Goal: Contribute content: Add original content to the website for others to see

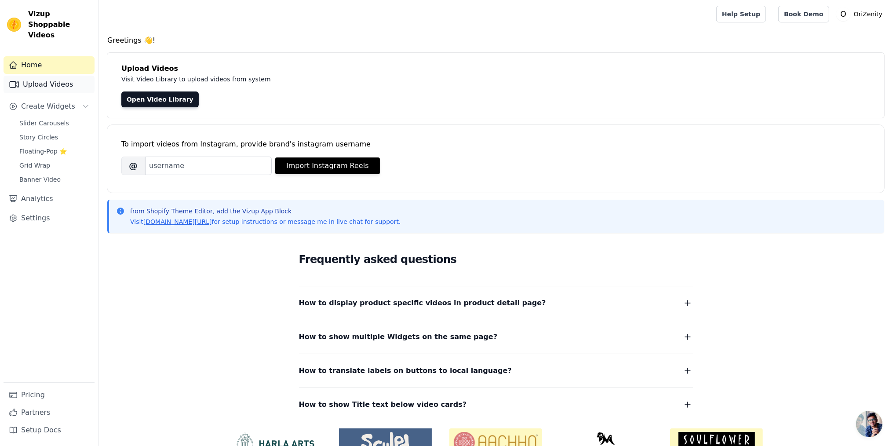
click at [59, 76] on link "Upload Videos" at bounding box center [49, 85] width 91 height 18
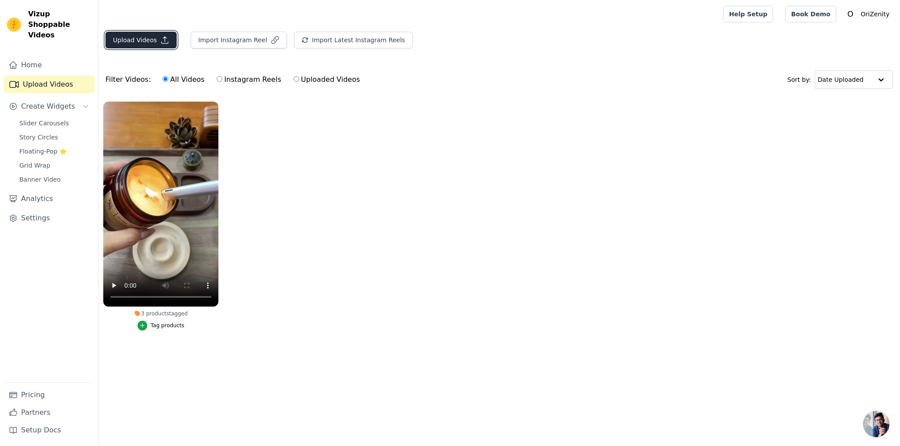
click at [138, 42] on button "Upload Videos" at bounding box center [141, 40] width 71 height 17
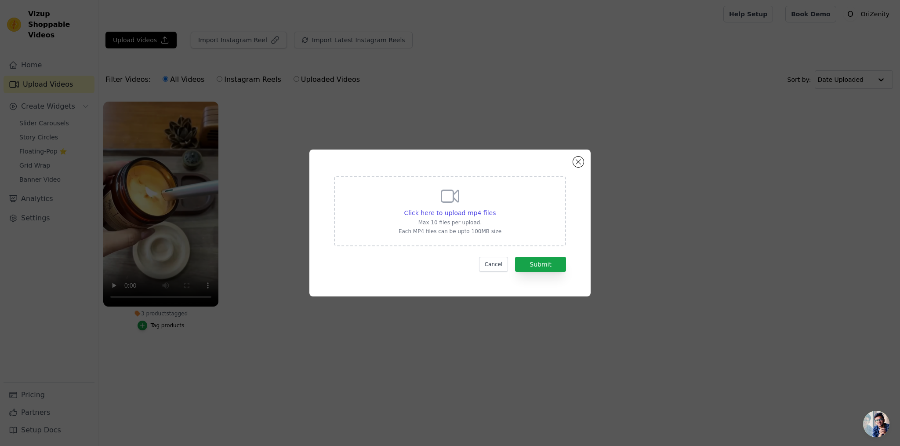
click at [464, 198] on div "Click here to upload mp4 files Max 10 files per upload. Each MP4 files can be u…" at bounding box center [450, 210] width 103 height 49
click at [495, 208] on input "Click here to upload mp4 files Max 10 files per upload. Each MP4 files can be u…" at bounding box center [495, 208] width 0 height 0
type input "C:\fakepath\[DATE] 004528.mov"
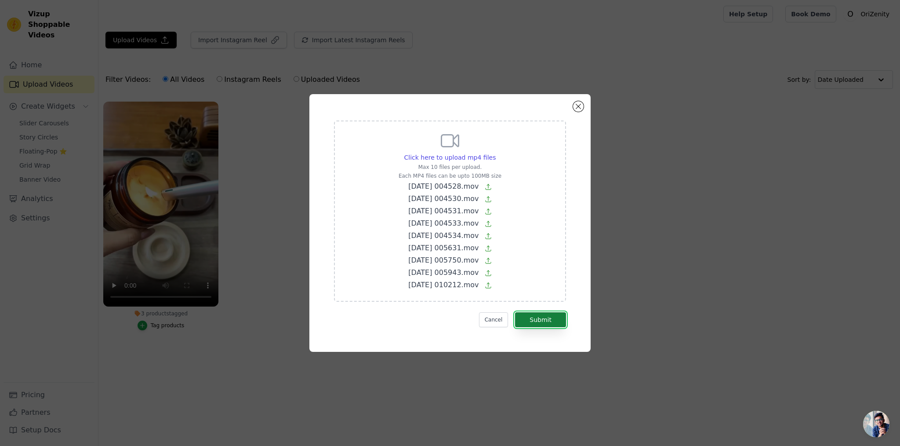
click at [541, 318] on button "Submit" at bounding box center [540, 319] width 51 height 15
click at [577, 109] on button "Close modal" at bounding box center [578, 106] width 11 height 11
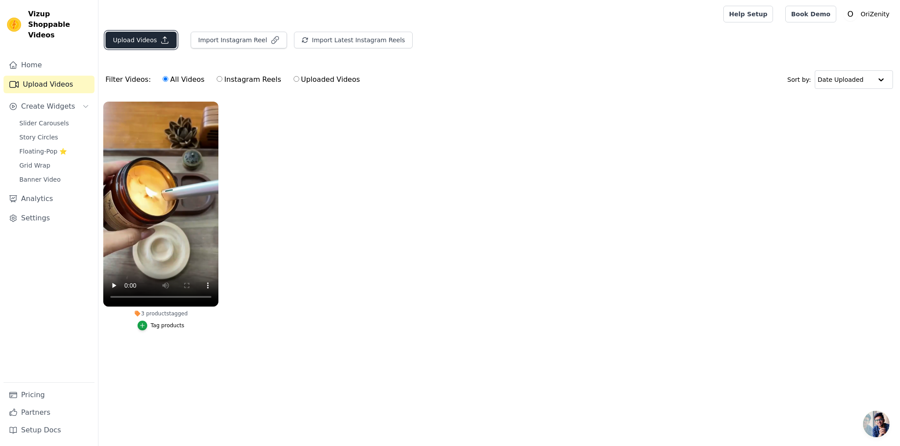
click at [139, 42] on button "Upload Videos" at bounding box center [141, 40] width 71 height 17
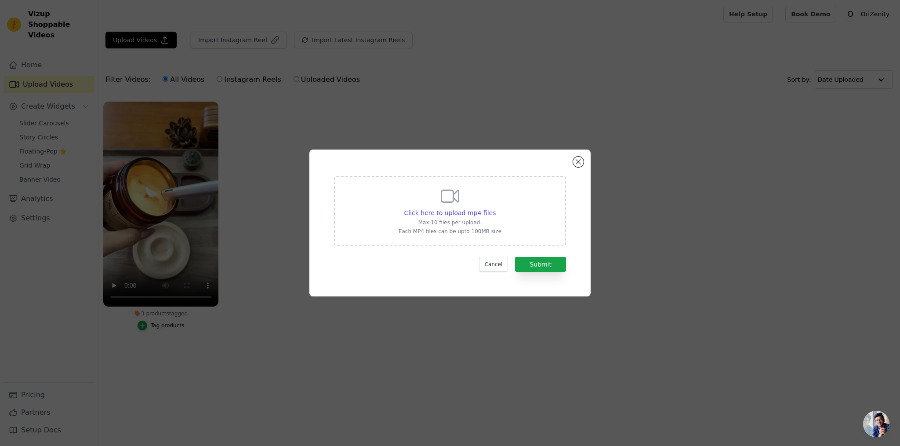
click at [446, 197] on icon at bounding box center [450, 196] width 21 height 21
click at [495, 208] on input "Click here to upload mp4 files Max 10 files per upload. Each MP4 files can be u…" at bounding box center [495, 208] width 0 height 0
click at [573, 158] on div "Click here to upload mp4 files Max 10 files per upload. Each MP4 files can be u…" at bounding box center [449, 222] width 281 height 147
click at [577, 162] on button "Close modal" at bounding box center [578, 162] width 11 height 11
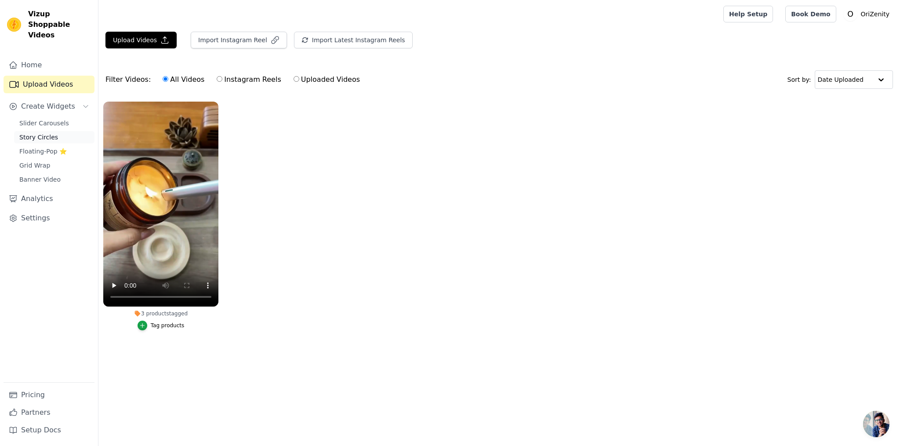
click at [47, 133] on span "Story Circles" at bounding box center [38, 137] width 39 height 9
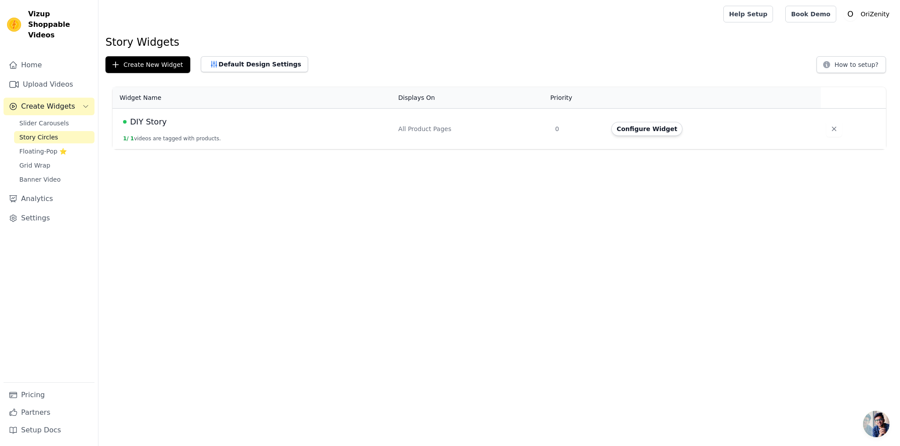
click at [153, 121] on span "DIY Story" at bounding box center [148, 122] width 36 height 12
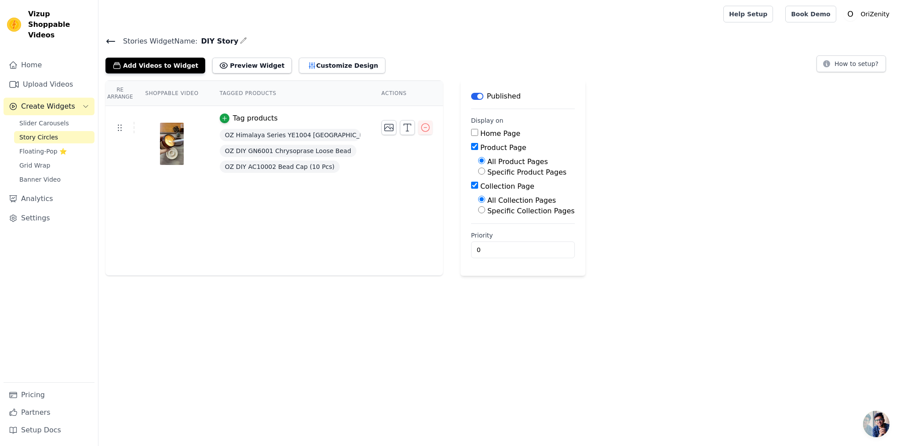
click at [240, 42] on icon "button" at bounding box center [243, 40] width 7 height 7
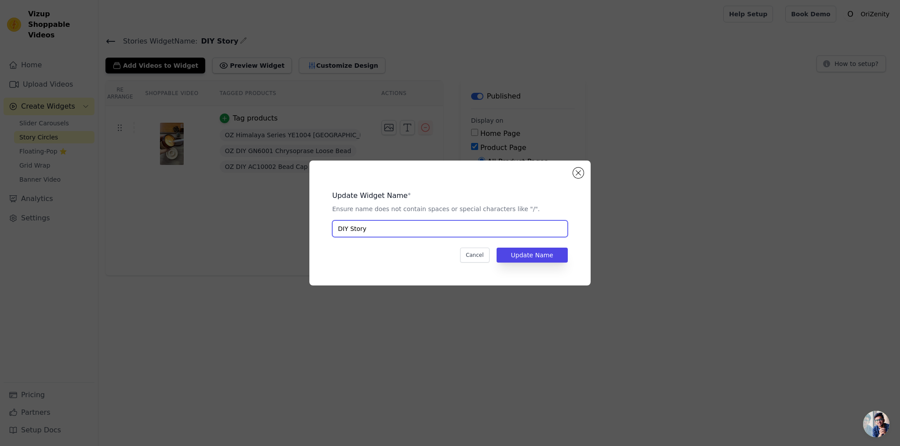
click at [347, 231] on input "DIY Story" at bounding box center [450, 228] width 236 height 17
type input "OZ Story"
click at [534, 254] on button "Update Name" at bounding box center [532, 254] width 71 height 15
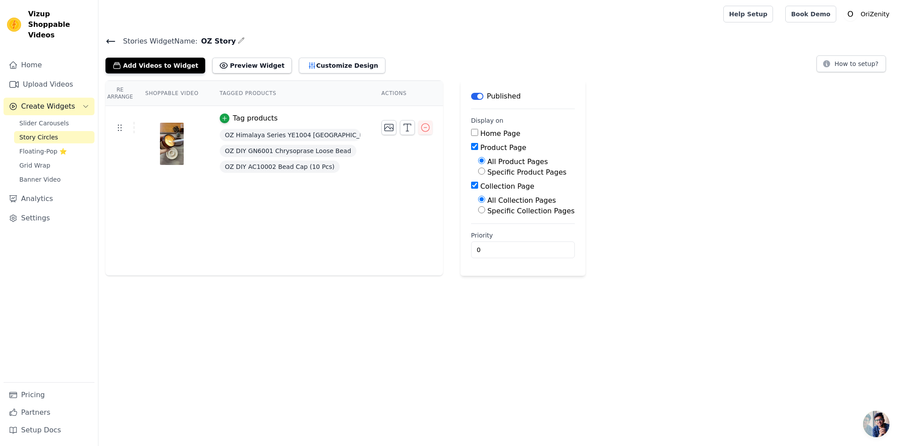
click at [330, 208] on div "Re Arrange Shoppable Video Tagged Products Actions Tag products OZ Himalaya Ser…" at bounding box center [275, 177] width 338 height 195
click at [58, 76] on link "Upload Videos" at bounding box center [49, 85] width 91 height 18
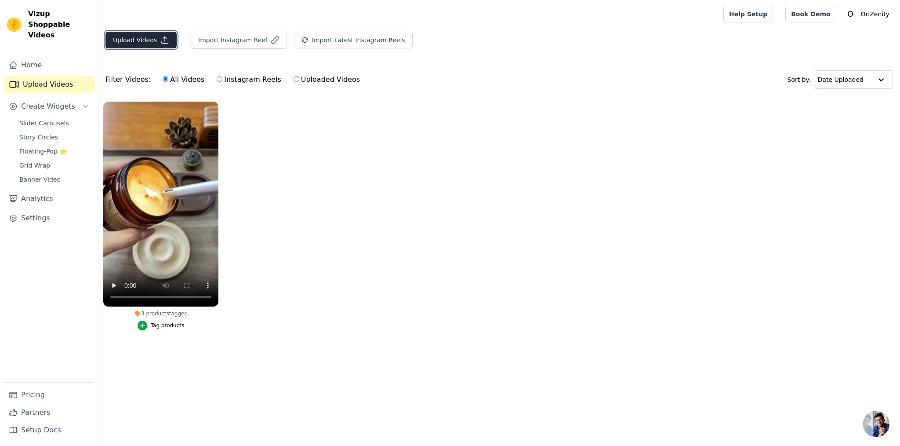
click at [136, 40] on button "Upload Videos" at bounding box center [141, 40] width 71 height 17
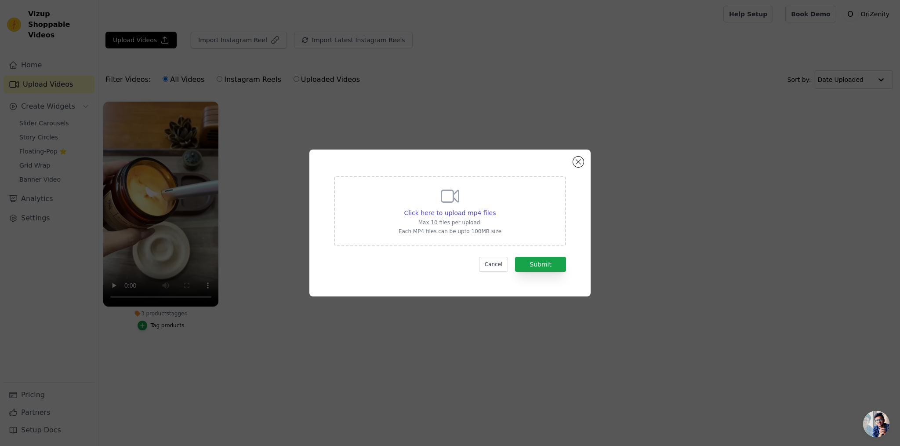
click at [457, 196] on icon at bounding box center [450, 196] width 21 height 21
click at [495, 208] on input "Click here to upload mp4 files Max 10 files per upload. Each MP4 files can be u…" at bounding box center [495, 208] width 0 height 0
type input "C:\fakepath\[DATE] 004528_20250811_19070290.mp4"
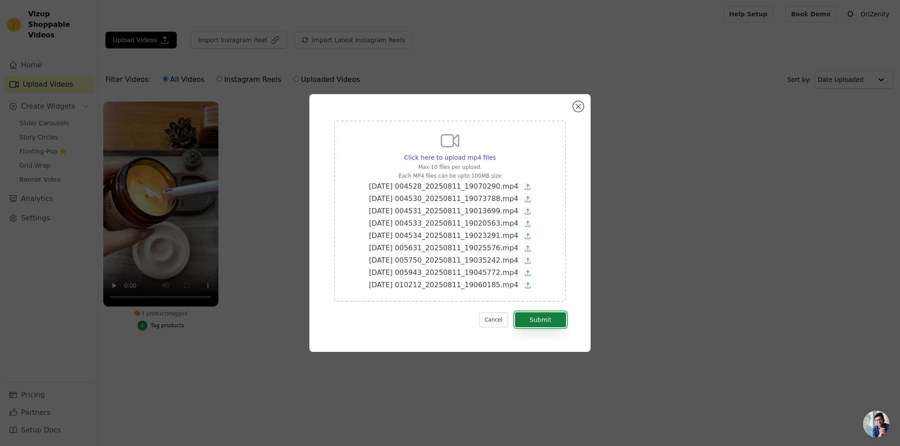
click at [556, 321] on button "Submit" at bounding box center [540, 319] width 51 height 15
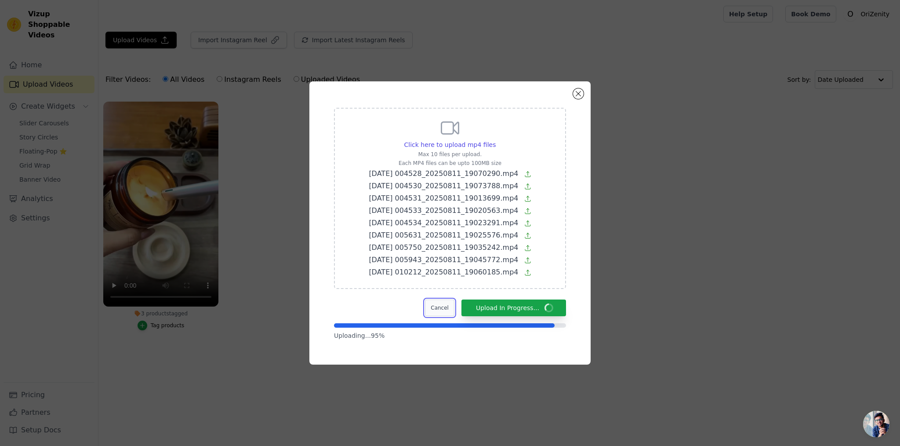
click at [447, 303] on button "Cancel" at bounding box center [439, 307] width 29 height 17
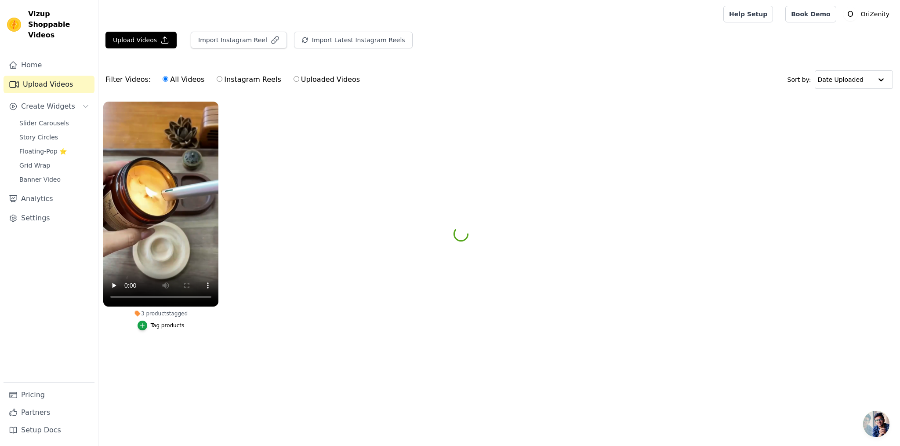
click at [58, 76] on link "Upload Videos" at bounding box center [49, 85] width 91 height 18
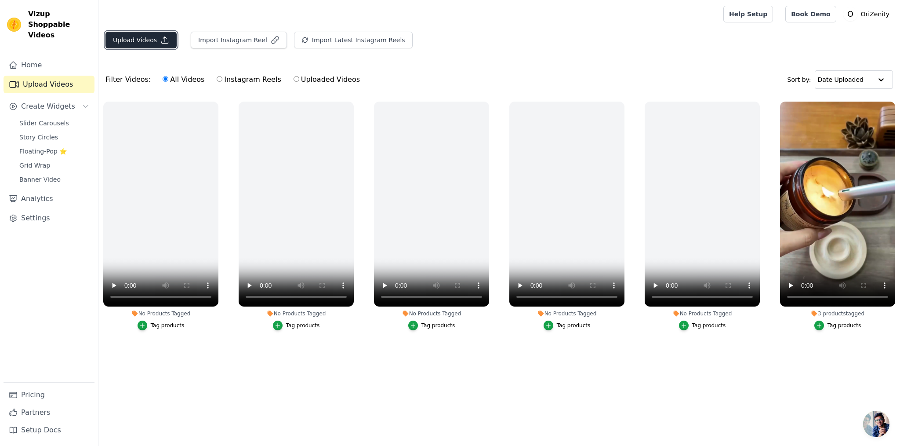
click at [136, 36] on button "Upload Videos" at bounding box center [141, 40] width 71 height 17
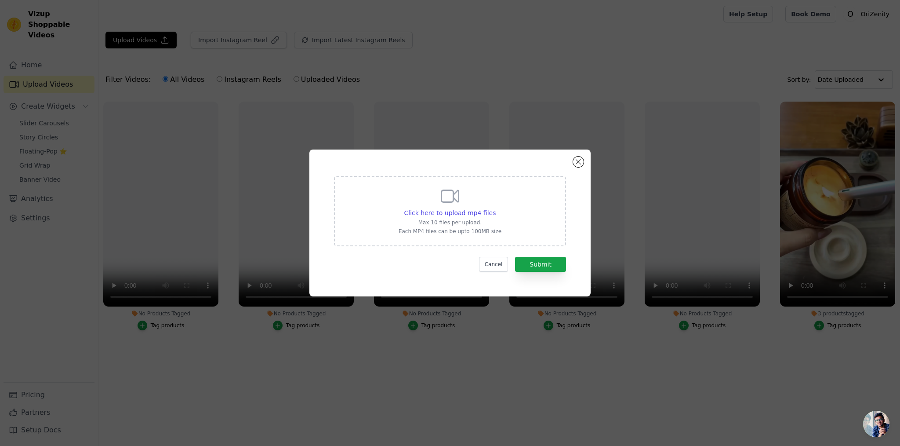
click at [457, 204] on icon at bounding box center [450, 196] width 21 height 21
click at [495, 208] on input "Click here to upload mp4 files Max 10 files per upload. Each MP4 files can be u…" at bounding box center [495, 208] width 0 height 0
click at [579, 158] on button "Close modal" at bounding box center [578, 162] width 11 height 11
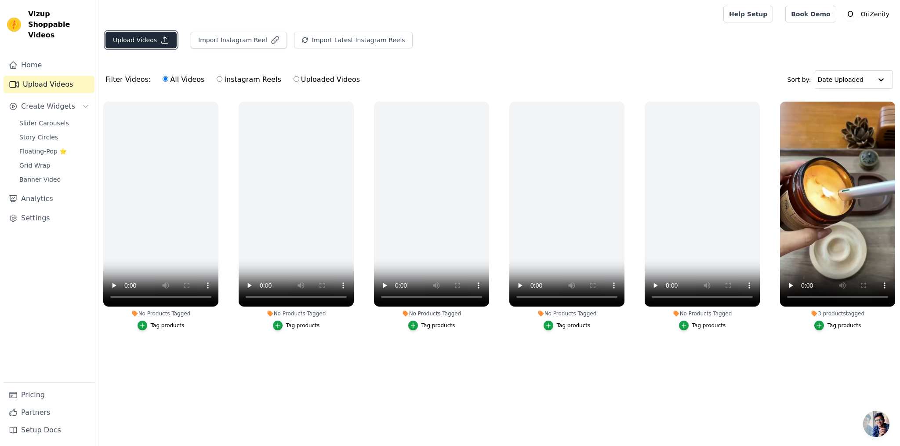
click at [142, 40] on button "Upload Videos" at bounding box center [141, 40] width 71 height 17
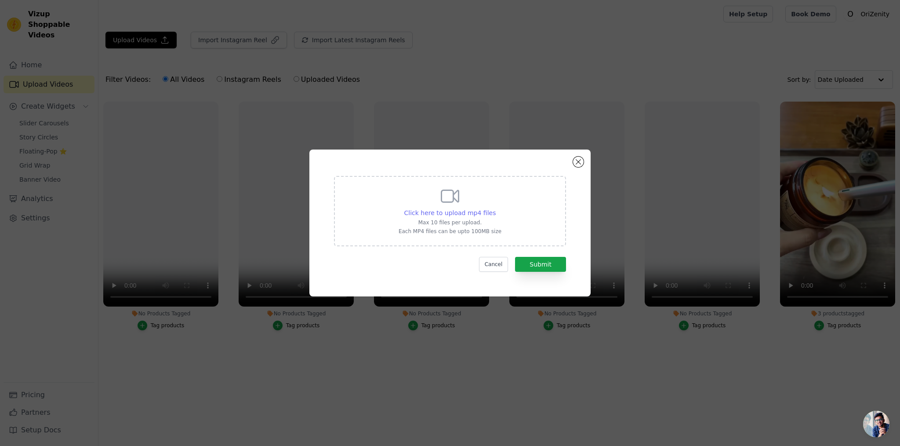
click at [467, 211] on span "Click here to upload mp4 files" at bounding box center [450, 212] width 92 height 7
click at [495, 208] on input "Click here to upload mp4 files Max 10 files per upload. Each MP4 files can be u…" at bounding box center [495, 208] width 0 height 0
click at [579, 161] on button "Close modal" at bounding box center [578, 162] width 11 height 11
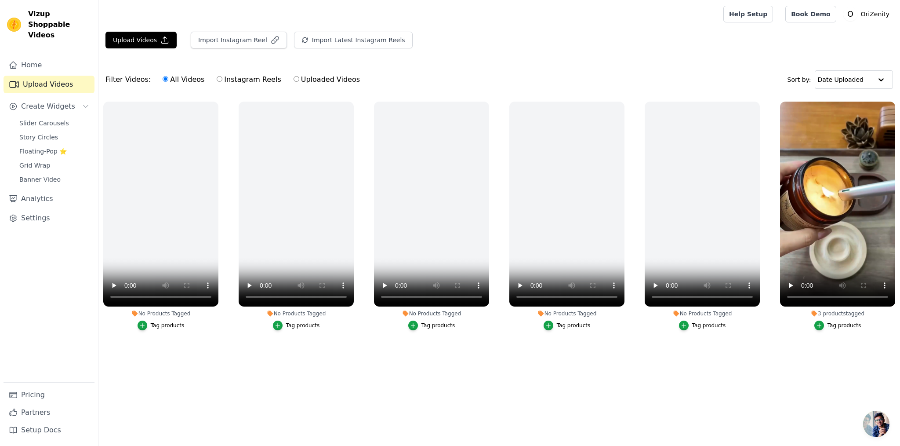
click at [772, 70] on div "Filter Videos: All Videos Instagram Reels Uploaded Videos Sort by: Date Uploaded" at bounding box center [499, 79] width 802 height 34
click at [299, 82] on label "Uploaded Videos" at bounding box center [326, 79] width 67 height 11
click at [299, 82] on input "Uploaded Videos" at bounding box center [297, 79] width 6 height 6
radio input "true"
click at [165, 82] on label "All Videos" at bounding box center [183, 79] width 43 height 11
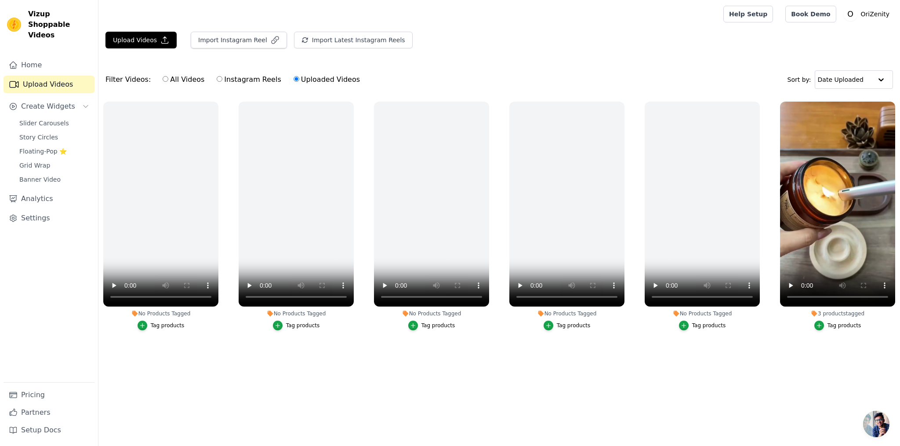
click at [165, 82] on input "All Videos" at bounding box center [166, 79] width 6 height 6
radio input "true"
click at [134, 44] on button "Upload Videos" at bounding box center [141, 40] width 71 height 17
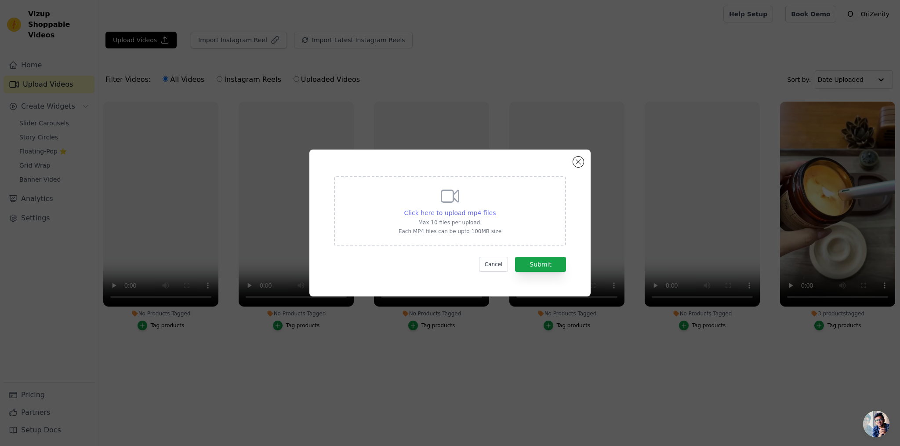
click at [450, 213] on span "Click here to upload mp4 files" at bounding box center [450, 212] width 92 height 7
click at [495, 208] on input "Click here to upload mp4 files Max 10 files per upload. Each MP4 files can be u…" at bounding box center [495, 208] width 0 height 0
click at [580, 161] on button "Close modal" at bounding box center [578, 162] width 11 height 11
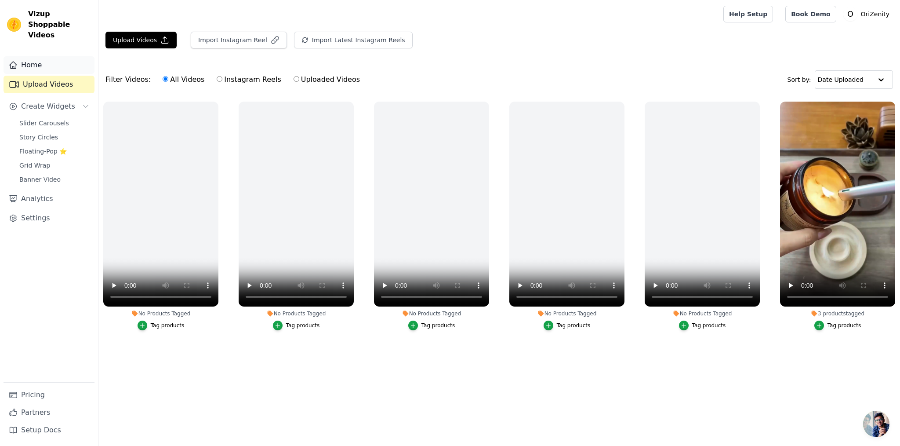
click at [49, 56] on link "Home" at bounding box center [49, 65] width 91 height 18
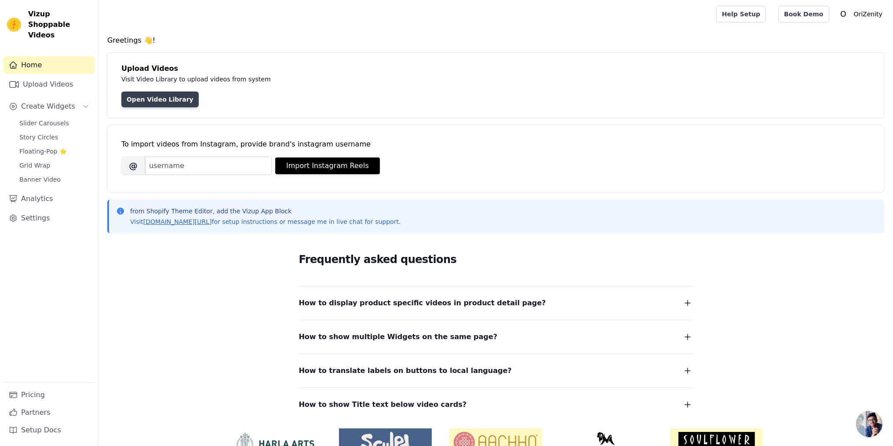
click at [157, 100] on link "Open Video Library" at bounding box center [159, 99] width 77 height 16
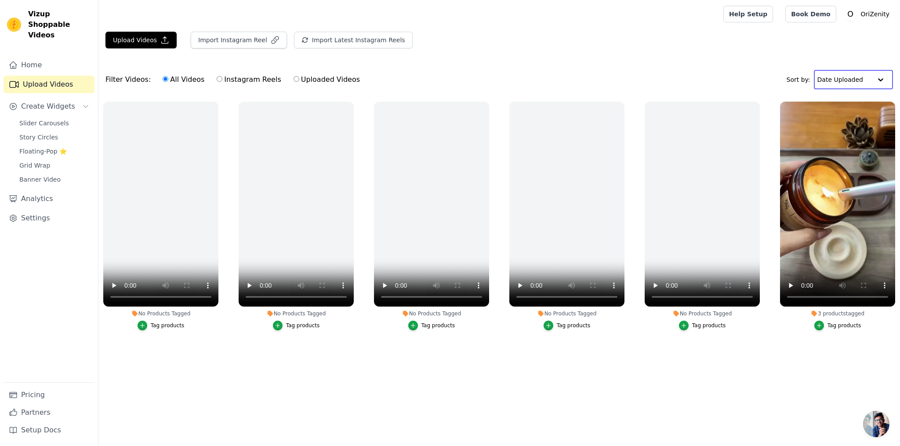
click at [865, 82] on input "text" at bounding box center [845, 80] width 55 height 18
click at [138, 42] on button "Upload Videos" at bounding box center [141, 40] width 71 height 17
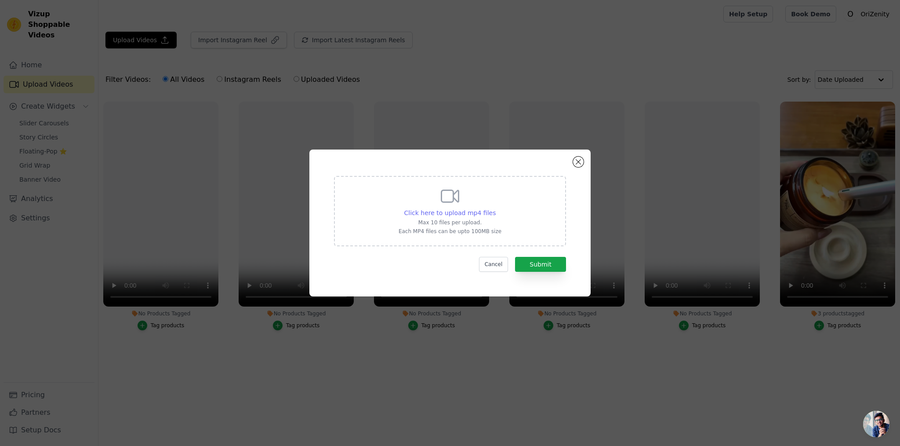
click at [461, 215] on span "Click here to upload mp4 files" at bounding box center [450, 212] width 92 height 7
click at [495, 208] on input "Click here to upload mp4 files Max 10 files per upload. Each MP4 files can be u…" at bounding box center [495, 208] width 0 height 0
type input "C:\fakepath\[DATE] 005631_20250811_19025576.mp4"
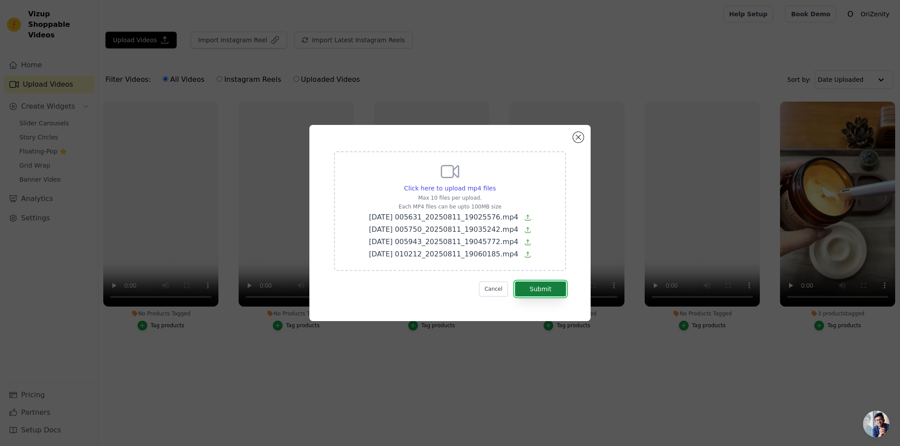
click at [550, 288] on button "Submit" at bounding box center [540, 288] width 51 height 15
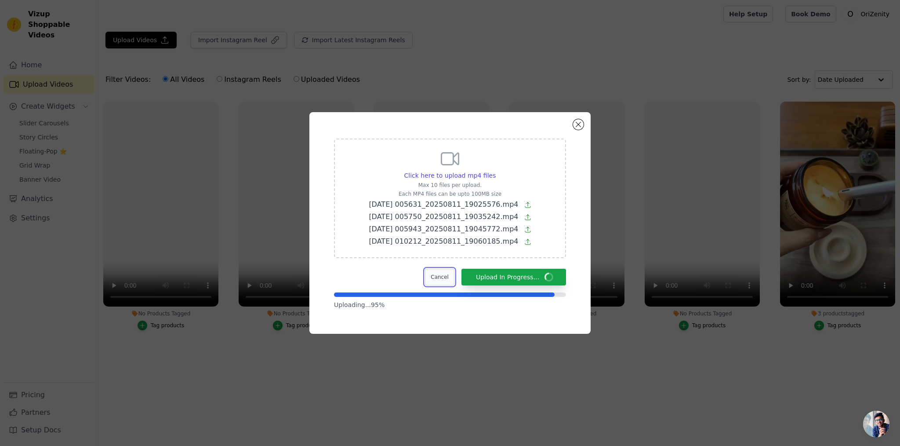
click at [449, 277] on button "Cancel" at bounding box center [439, 277] width 29 height 17
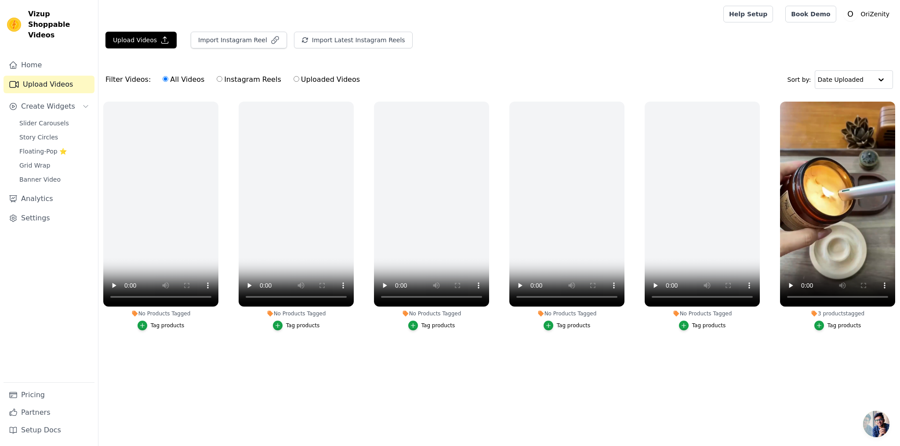
click at [74, 76] on link "Upload Videos" at bounding box center [49, 85] width 91 height 18
click at [59, 101] on span "Create Widgets" at bounding box center [48, 106] width 54 height 11
click at [60, 76] on link "Upload Videos" at bounding box center [49, 85] width 91 height 18
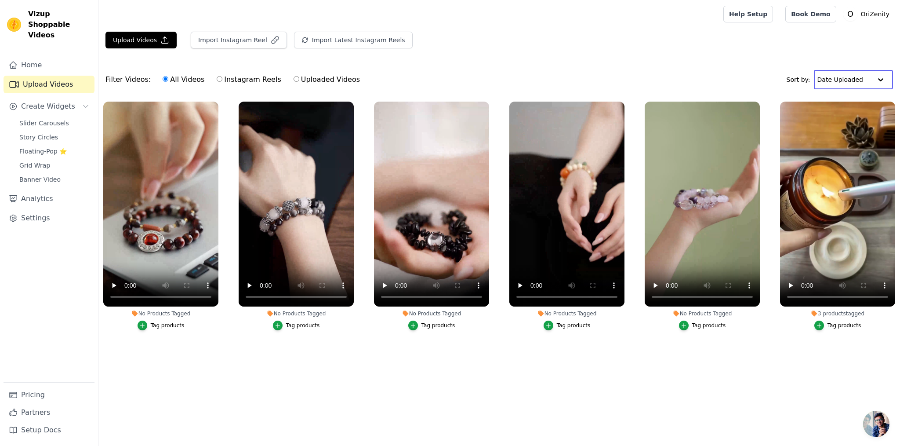
click at [872, 82] on input "text" at bounding box center [845, 80] width 55 height 18
click at [874, 80] on div at bounding box center [882, 80] width 18 height 18
click at [45, 398] on link "Pricing" at bounding box center [49, 395] width 91 height 18
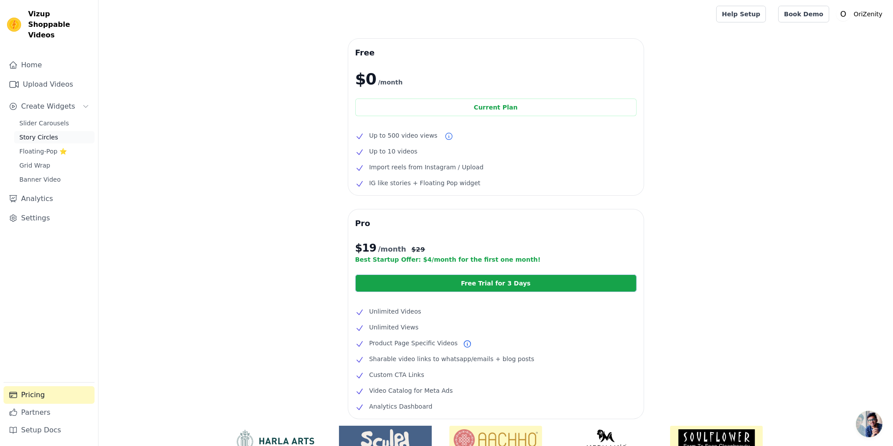
click at [43, 133] on span "Story Circles" at bounding box center [38, 137] width 39 height 9
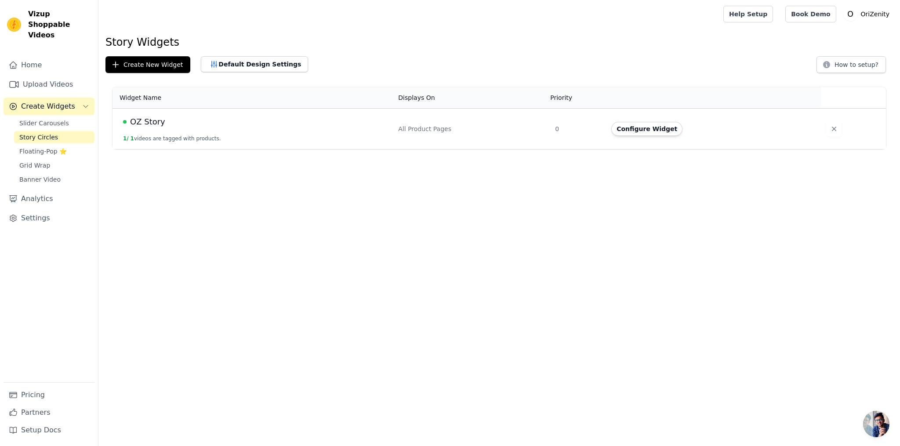
click at [152, 123] on span "OZ Story" at bounding box center [147, 122] width 35 height 12
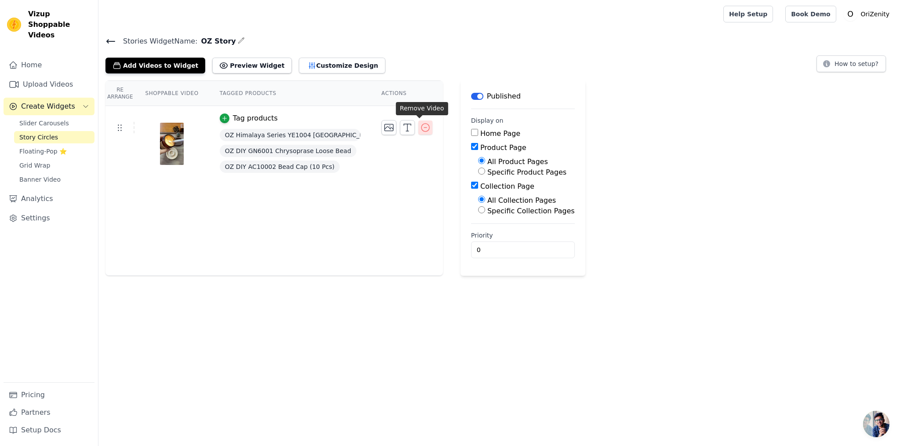
click at [422, 127] on icon "button" at bounding box center [426, 128] width 8 height 8
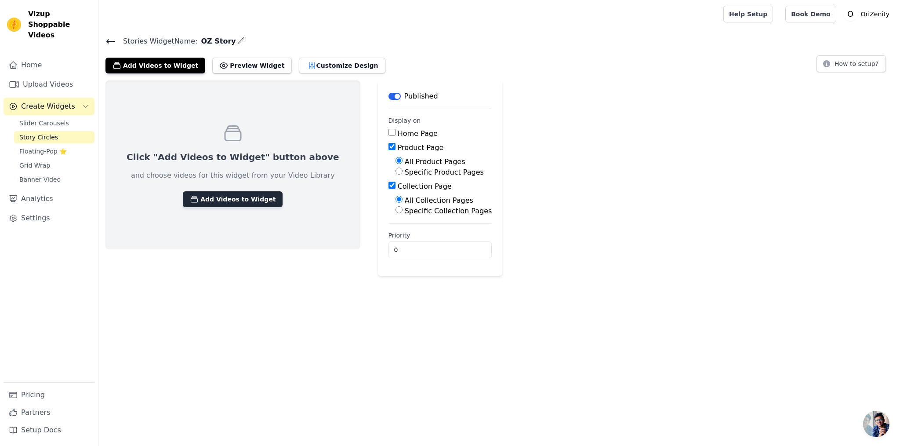
click at [238, 200] on button "Add Videos to Widget" at bounding box center [233, 199] width 100 height 16
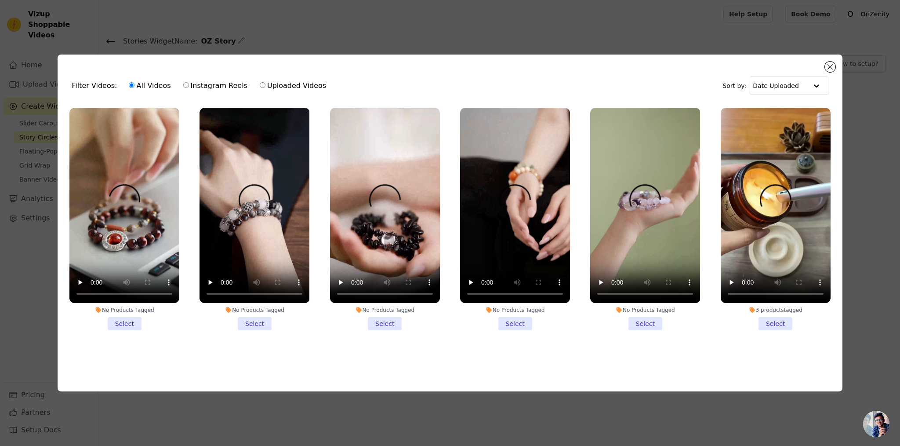
drag, startPoint x: 123, startPoint y: 325, endPoint x: 135, endPoint y: 325, distance: 12.3
click at [123, 325] on li "No Products Tagged Select" at bounding box center [124, 219] width 110 height 223
click at [0, 0] on input "No Products Tagged Select" at bounding box center [0, 0] width 0 height 0
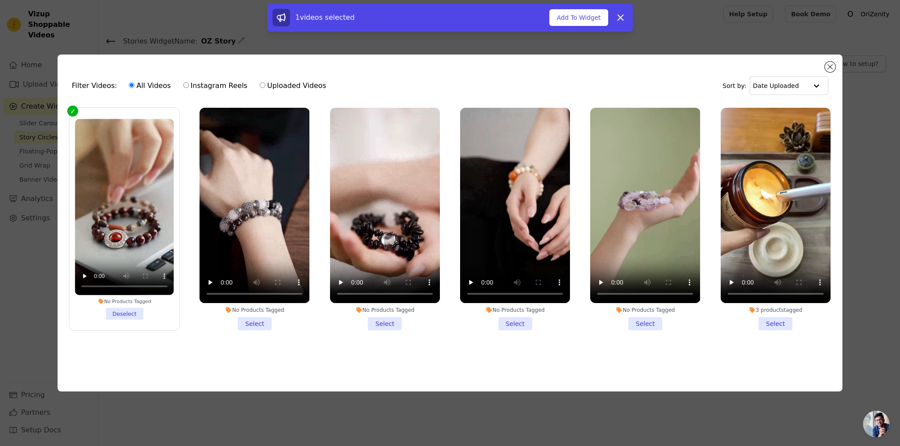
click at [253, 322] on li "No Products Tagged Select" at bounding box center [255, 219] width 110 height 223
click at [0, 0] on input "No Products Tagged Select" at bounding box center [0, 0] width 0 height 0
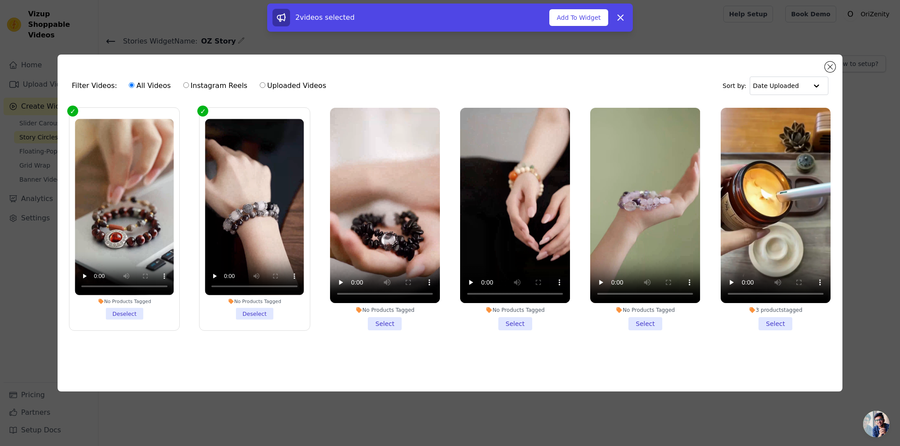
click at [393, 320] on li "No Products Tagged Select" at bounding box center [385, 219] width 110 height 223
click at [0, 0] on input "No Products Tagged Select" at bounding box center [0, 0] width 0 height 0
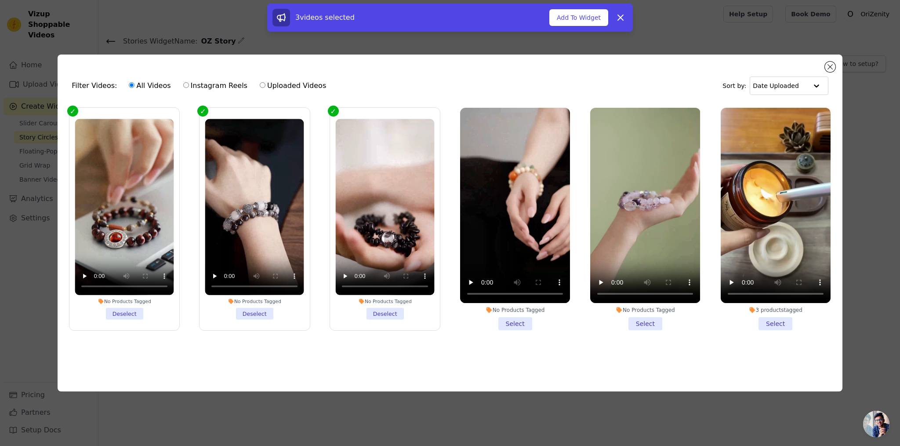
click at [519, 319] on li "No Products Tagged Select" at bounding box center [515, 219] width 110 height 223
click at [0, 0] on input "No Products Tagged Select" at bounding box center [0, 0] width 0 height 0
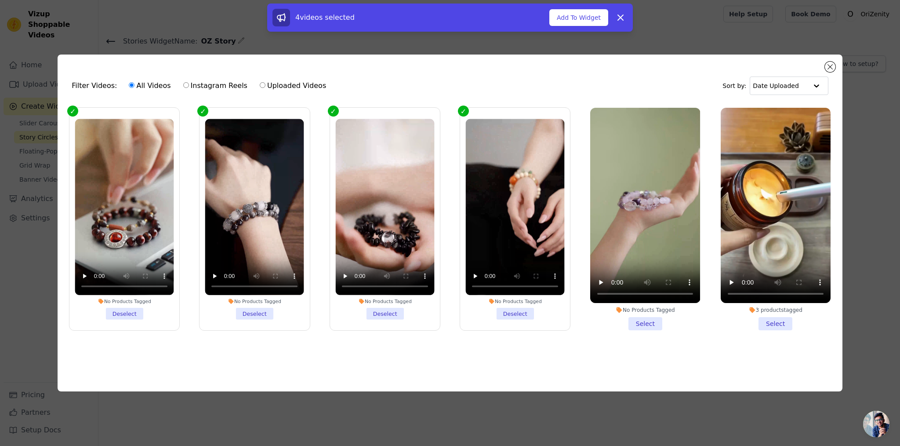
drag, startPoint x: 648, startPoint y: 321, endPoint x: 663, endPoint y: 322, distance: 15.0
click at [651, 322] on li "No Products Tagged Select" at bounding box center [645, 219] width 110 height 223
click at [642, 321] on li "No Products Tagged Select" at bounding box center [645, 219] width 110 height 223
click at [0, 0] on input "No Products Tagged Select" at bounding box center [0, 0] width 0 height 0
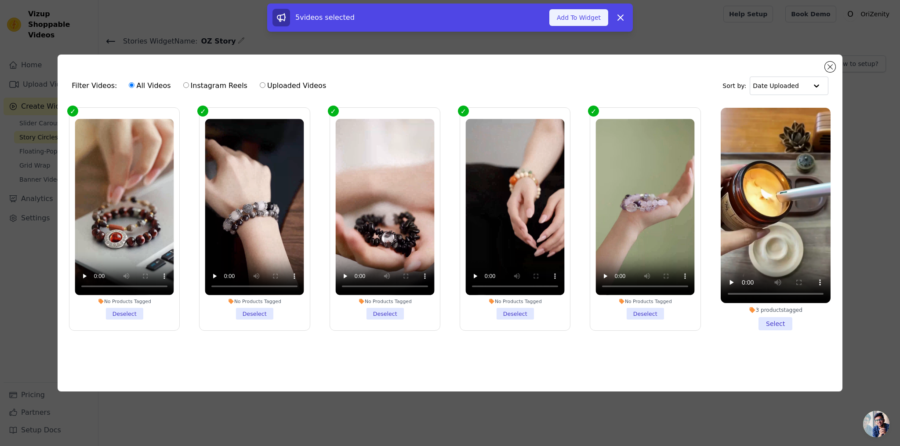
click at [581, 11] on button "Add To Widget" at bounding box center [579, 17] width 59 height 17
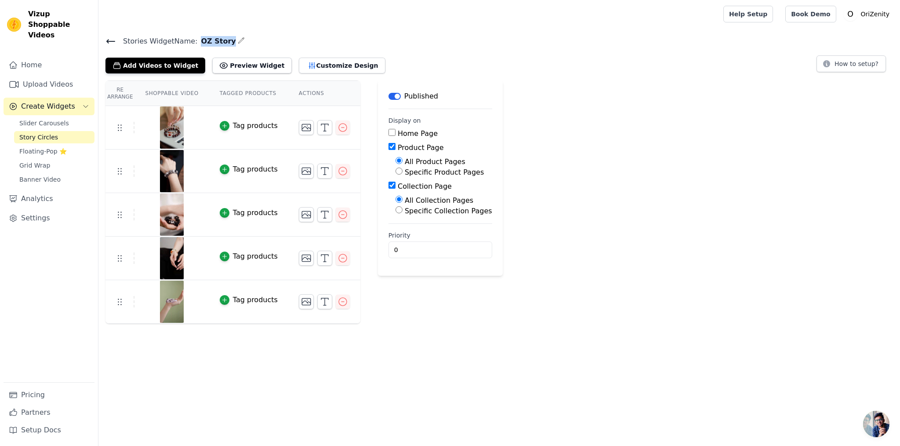
drag, startPoint x: 194, startPoint y: 40, endPoint x: 220, endPoint y: 41, distance: 25.5
click at [220, 41] on span "OZ Story" at bounding box center [216, 41] width 38 height 11
click at [738, 123] on div "Re Arrange Shoppable Video Tagged Products Actions Tag products Tag products Ta…" at bounding box center [499, 201] width 802 height 243
click at [744, 88] on div "Re Arrange Shoppable Video Tagged Products Actions Tag products Tag products Ta…" at bounding box center [499, 201] width 802 height 243
click at [112, 42] on icon at bounding box center [111, 41] width 11 height 11
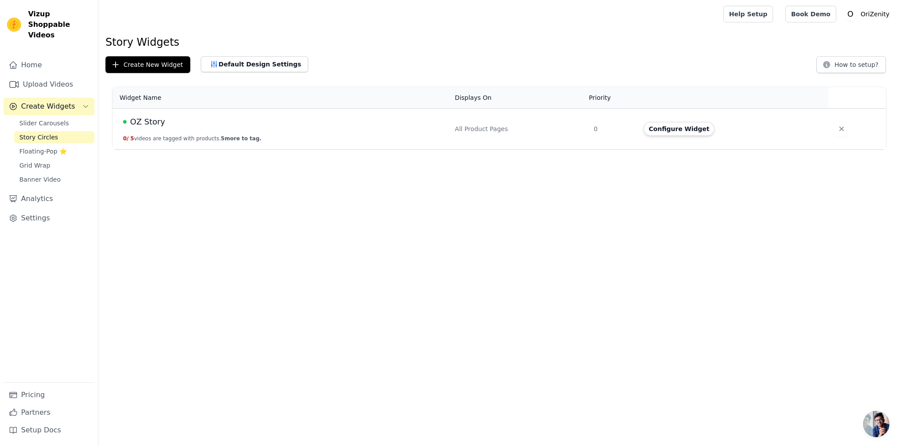
click at [596, 129] on td "0" at bounding box center [614, 129] width 50 height 41
click at [597, 130] on td "0" at bounding box center [614, 129] width 50 height 41
click at [655, 130] on button "Configure Widget" at bounding box center [679, 129] width 71 height 14
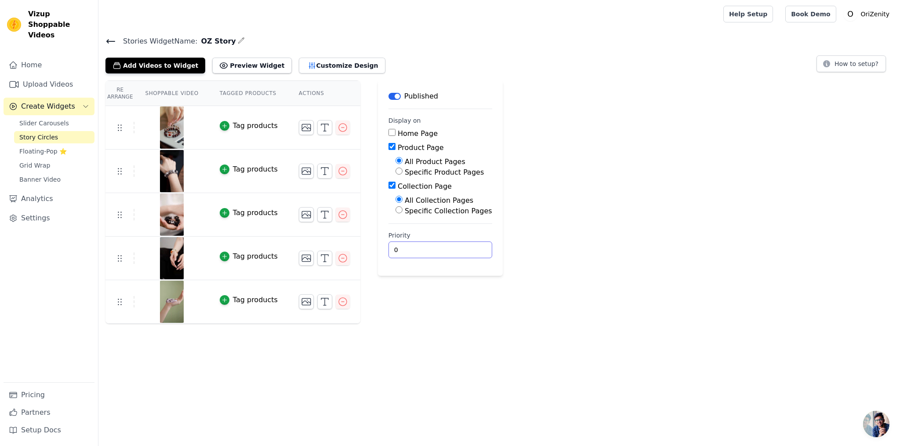
drag, startPoint x: 402, startPoint y: 249, endPoint x: 377, endPoint y: 249, distance: 25.1
click at [378, 249] on main "Label Published Display on Home Page Product Page All Product Pages Specific Pr…" at bounding box center [440, 177] width 125 height 195
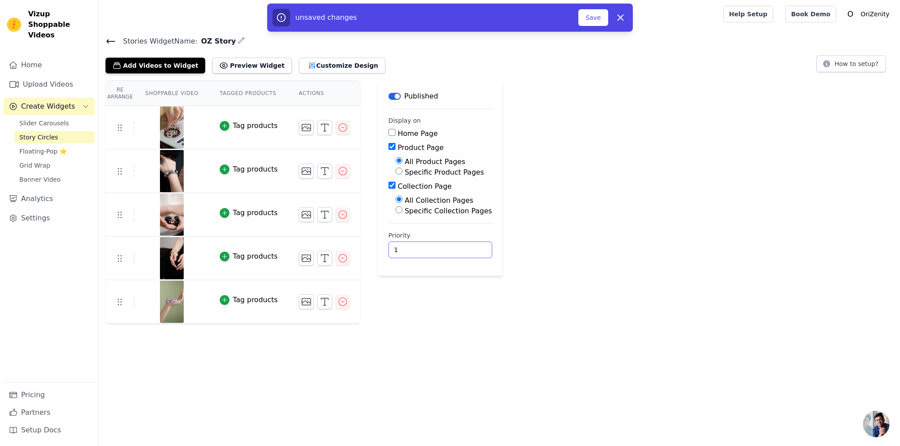
drag, startPoint x: 392, startPoint y: 249, endPoint x: 381, endPoint y: 248, distance: 11.4
click at [389, 248] on input "1" at bounding box center [441, 249] width 104 height 17
type input "0"
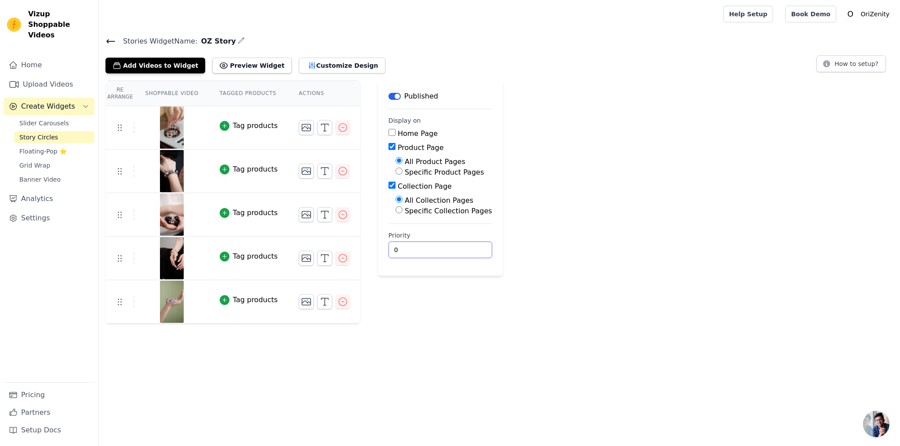
click at [520, 324] on html "Vizup Shoppable Videos Home Upload Videos Create Widgets Slider Carousels Story…" at bounding box center [450, 162] width 900 height 324
click at [56, 131] on link "Story Circles" at bounding box center [54, 137] width 80 height 12
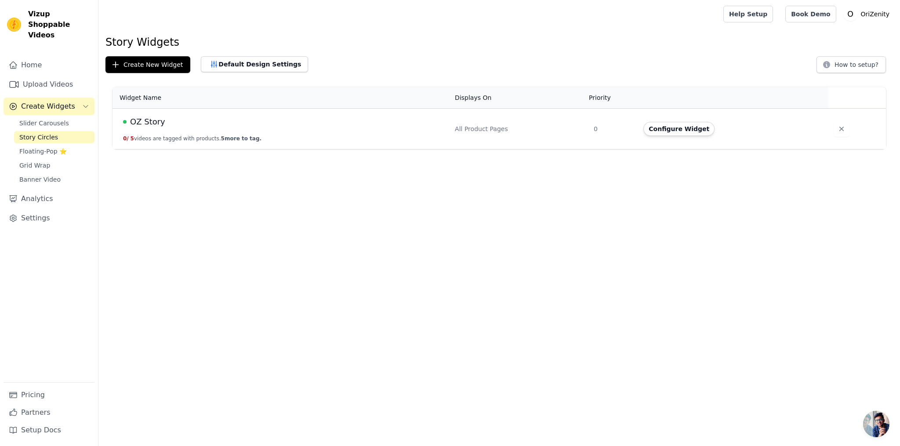
click at [58, 101] on span "Create Widgets" at bounding box center [48, 106] width 54 height 11
click at [44, 147] on span "Floating-Pop ⭐" at bounding box center [42, 151] width 47 height 9
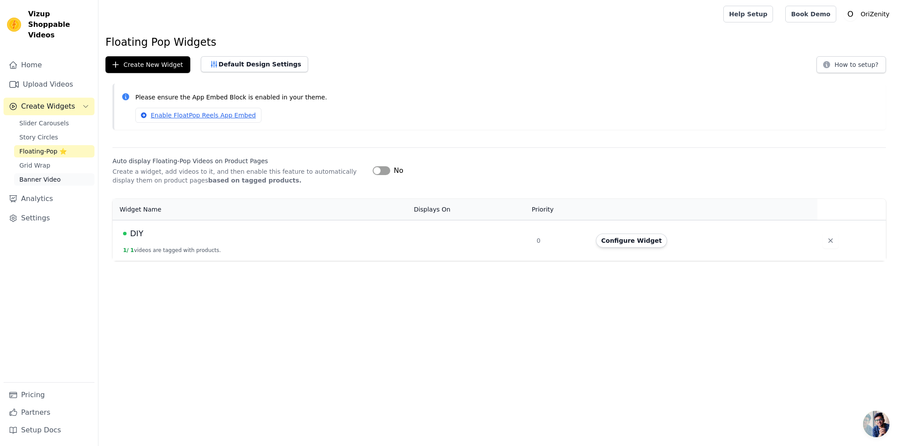
click at [42, 175] on span "Banner Video" at bounding box center [39, 179] width 41 height 9
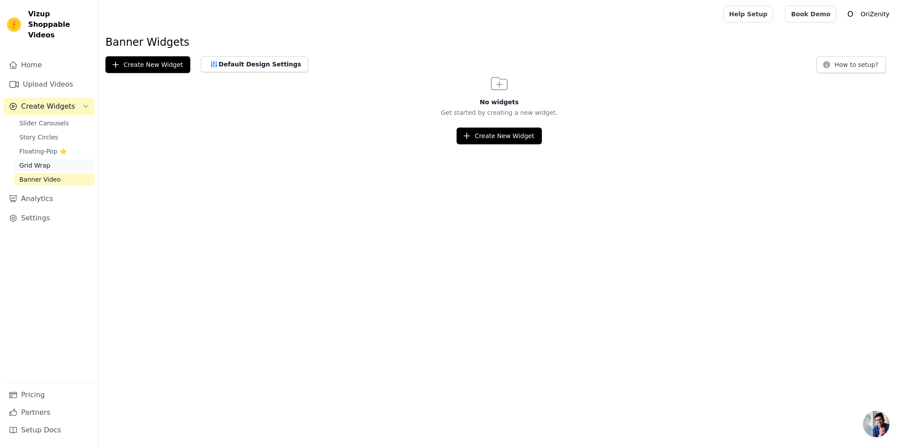
click at [33, 161] on span "Grid Wrap" at bounding box center [34, 165] width 31 height 9
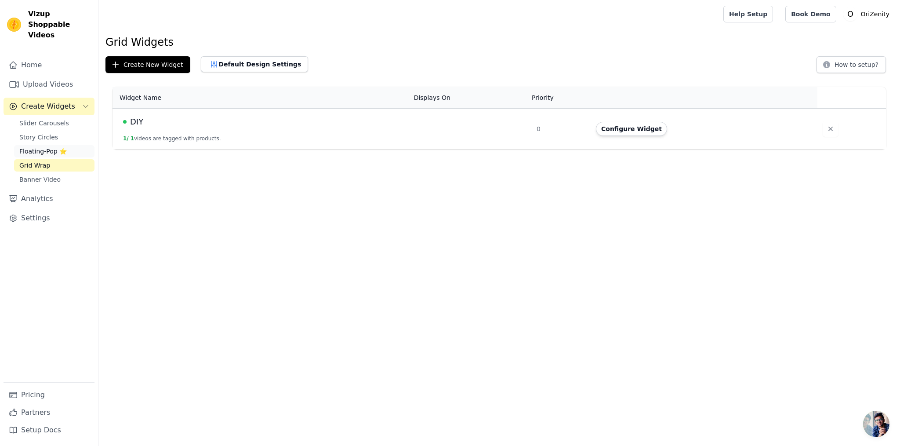
click at [38, 147] on span "Floating-Pop ⭐" at bounding box center [42, 151] width 47 height 9
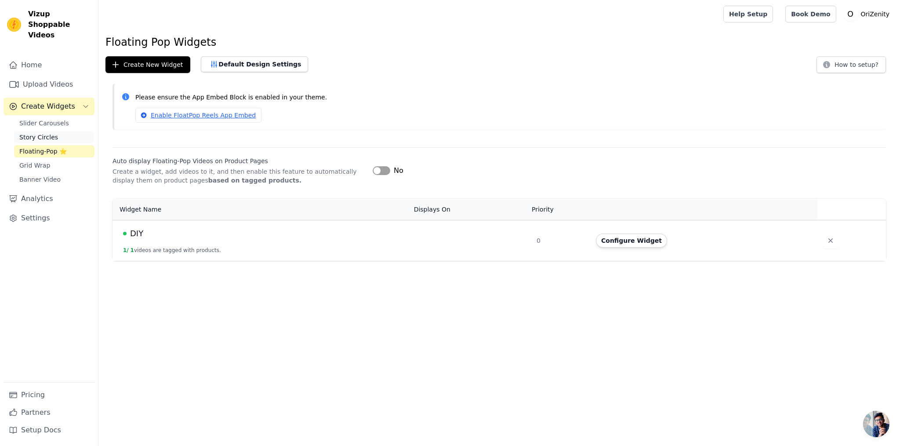
click at [38, 133] on span "Story Circles" at bounding box center [38, 137] width 39 height 9
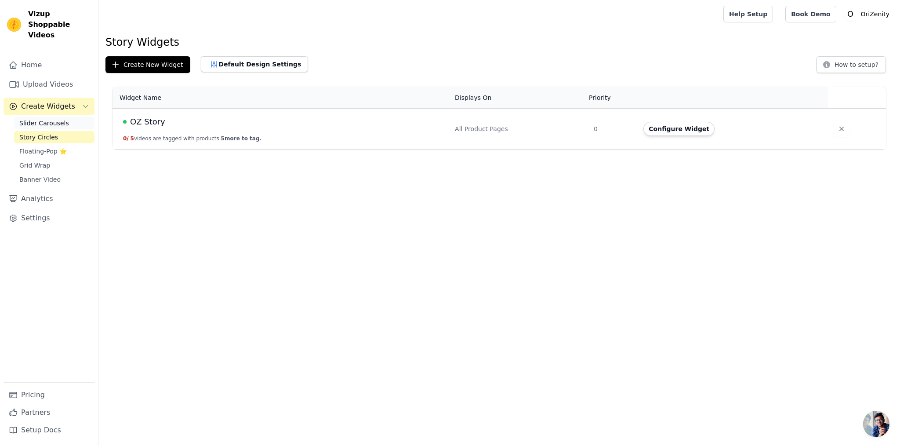
click at [39, 119] on span "Slider Carousels" at bounding box center [44, 123] width 50 height 9
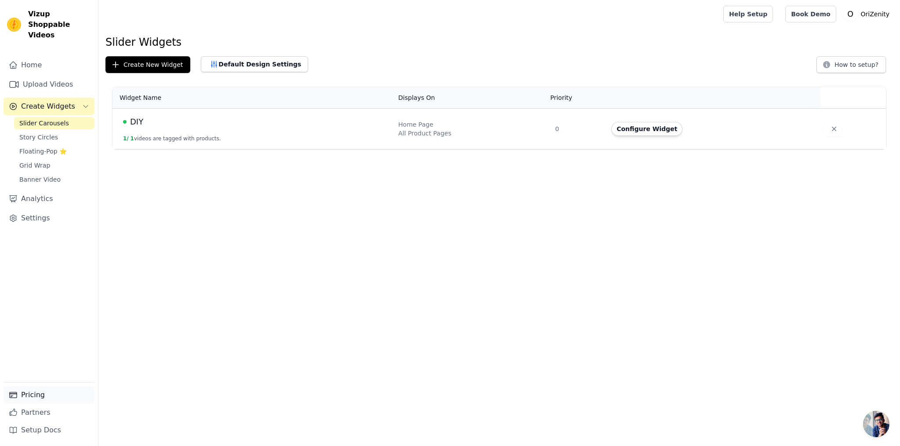
click at [45, 392] on link "Pricing" at bounding box center [49, 395] width 91 height 18
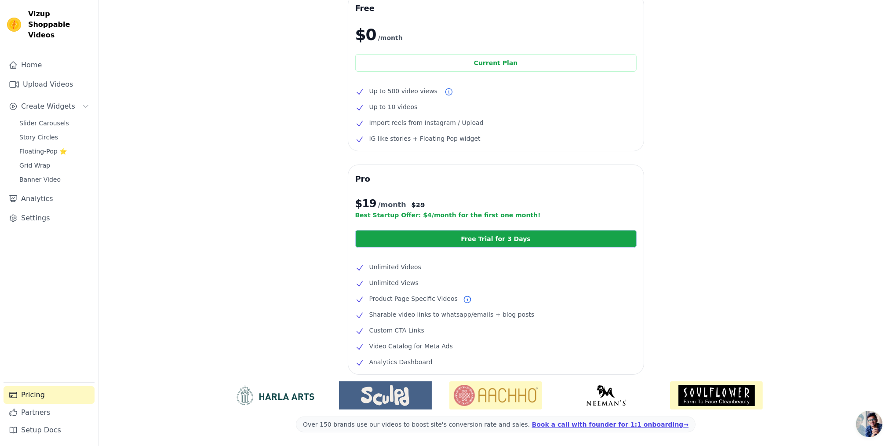
scroll to position [81, 0]
